Goal: Task Accomplishment & Management: Manage account settings

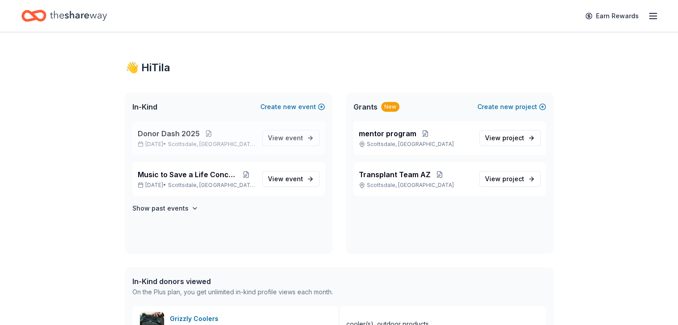
click at [154, 132] on span "Donor Dash 2025" at bounding box center [169, 133] width 62 height 11
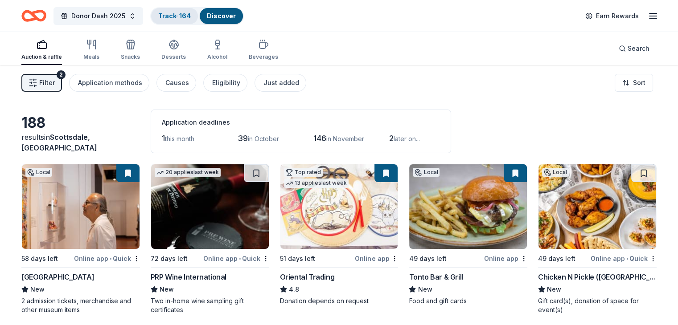
click at [180, 13] on link "Track · 164" at bounding box center [174, 16] width 33 height 8
click at [181, 17] on link "Track · 164" at bounding box center [174, 16] width 33 height 8
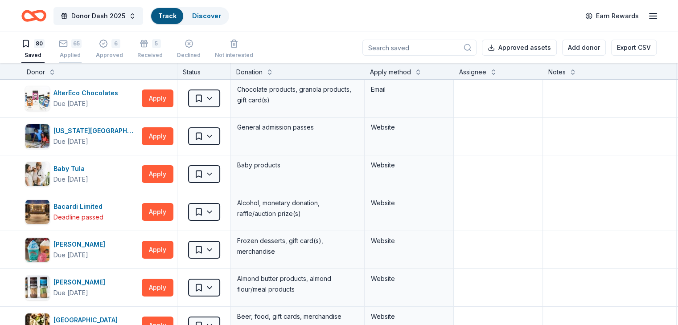
click at [78, 52] on div "Applied" at bounding box center [70, 55] width 23 height 7
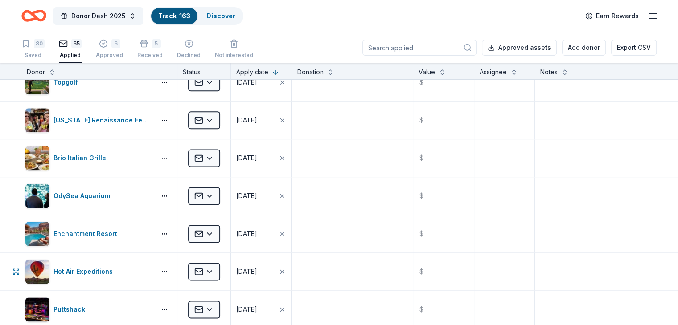
scroll to position [1203, 0]
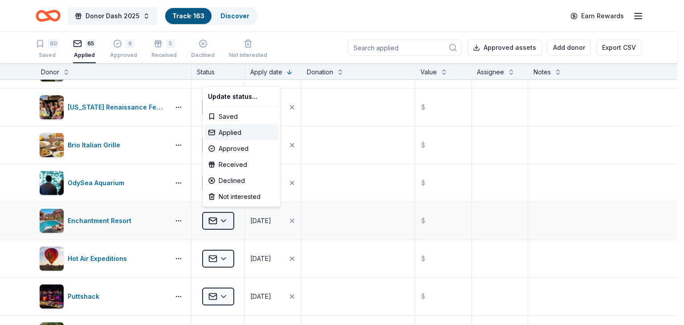
click at [222, 216] on html "Donor Dash 2025 Track · 163 Discover Earn Rewards 80 Saved 65 Applied 6 Approve…" at bounding box center [342, 162] width 684 height 325
click at [220, 177] on div "Declined" at bounding box center [242, 181] width 74 height 16
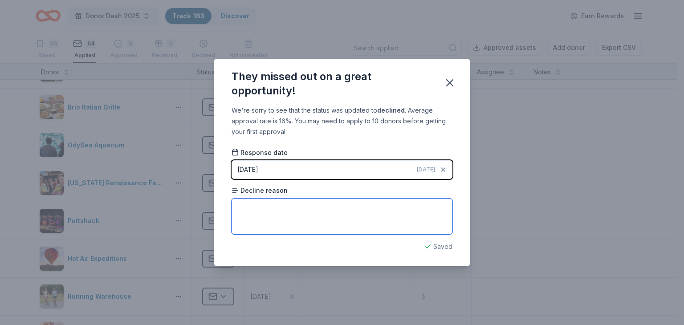
click at [294, 220] on textarea at bounding box center [342, 217] width 221 height 36
click at [445, 82] on icon "button" at bounding box center [450, 83] width 12 height 12
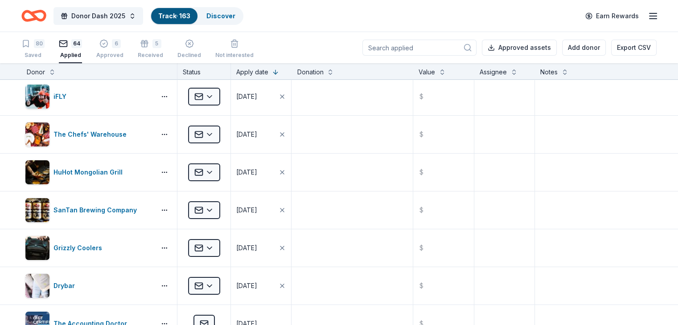
scroll to position [0, 0]
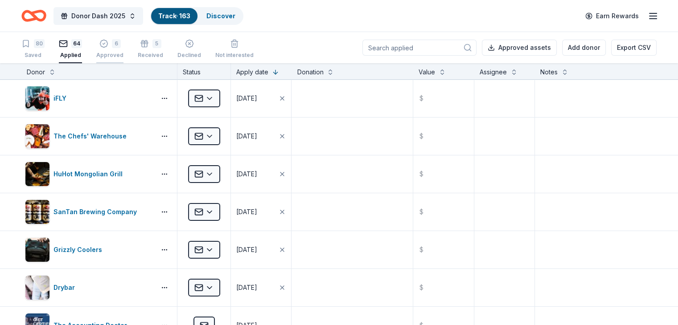
click at [123, 49] on div "6 Approved" at bounding box center [109, 49] width 27 height 20
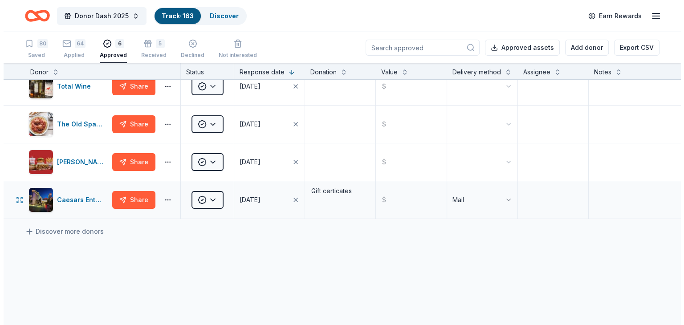
scroll to position [89, 0]
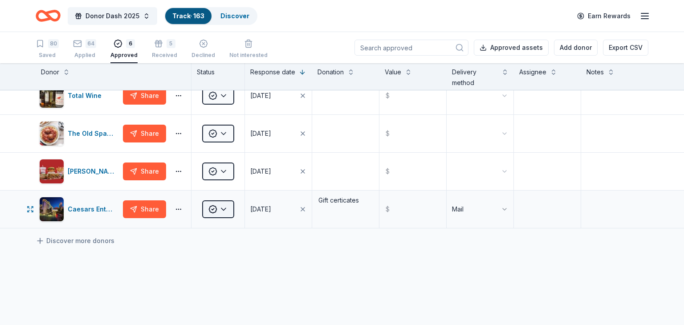
click at [218, 211] on html "Donor Dash 2025 Track · 163 Discover Earn Rewards 80 Saved 64 Applied 6 Approve…" at bounding box center [342, 162] width 684 height 325
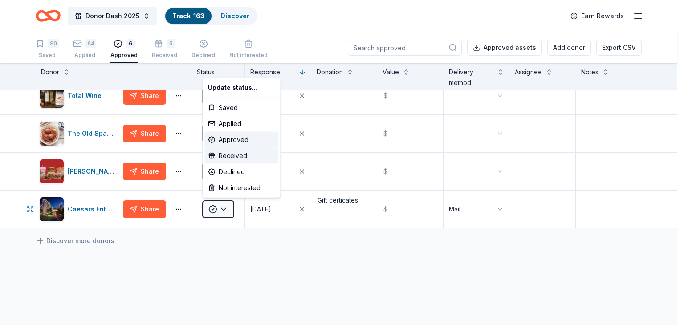
click at [221, 157] on div "Received" at bounding box center [242, 156] width 74 height 16
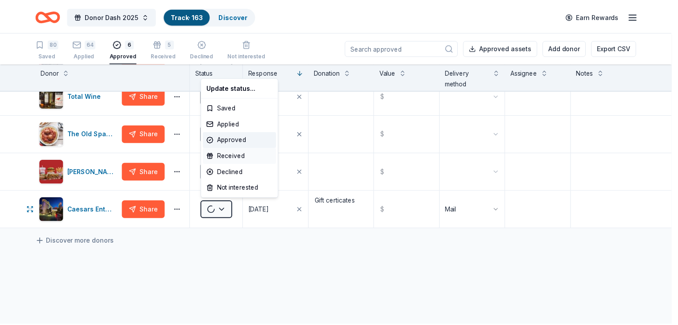
scroll to position [51, 0]
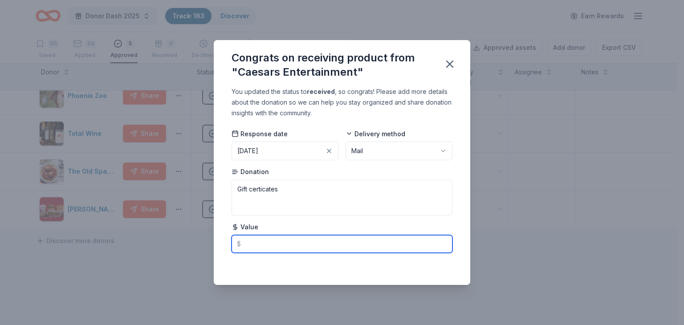
click at [262, 247] on input "text" at bounding box center [342, 244] width 221 height 18
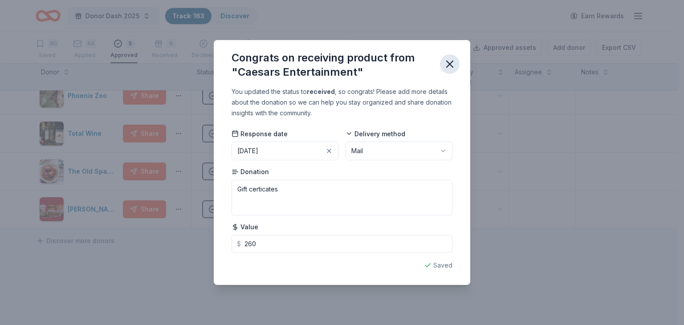
type input "260.00"
click at [453, 64] on icon "button" at bounding box center [450, 64] width 12 height 12
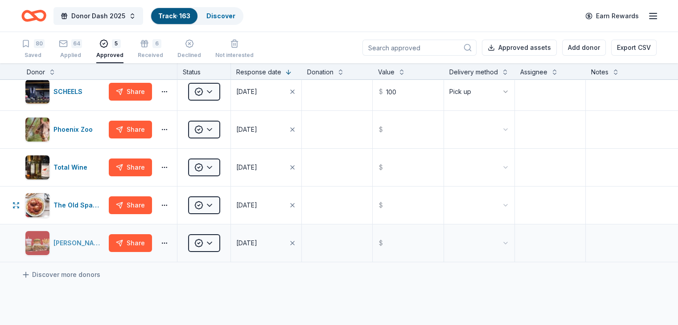
scroll to position [0, 0]
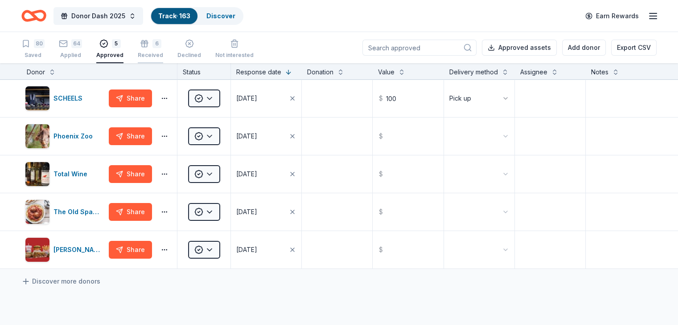
click at [161, 43] on div "6" at bounding box center [156, 38] width 9 height 9
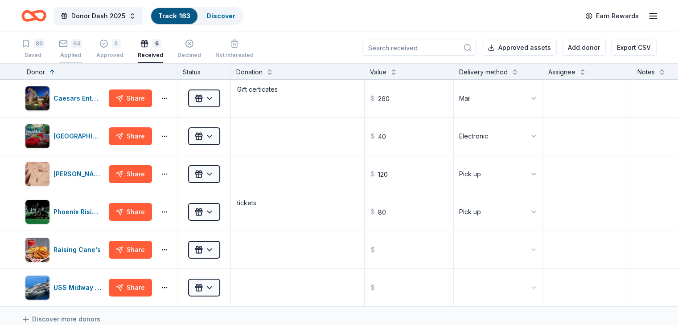
click at [68, 43] on icon "button" at bounding box center [63, 43] width 9 height 9
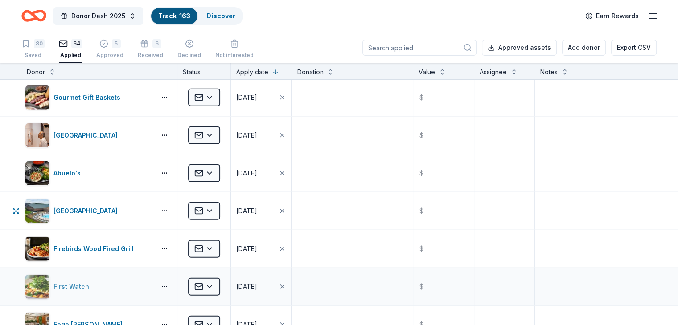
scroll to position [2139, 0]
